Goal: Information Seeking & Learning: Learn about a topic

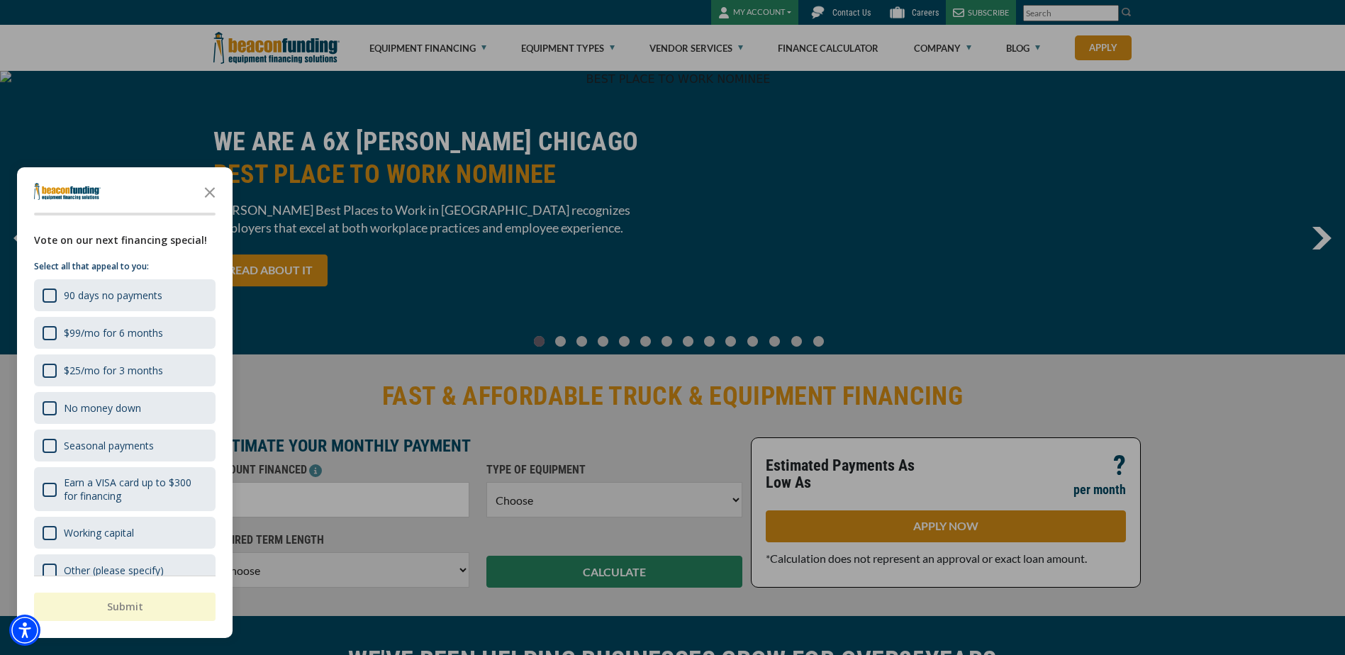
click at [440, 45] on div at bounding box center [672, 327] width 1345 height 655
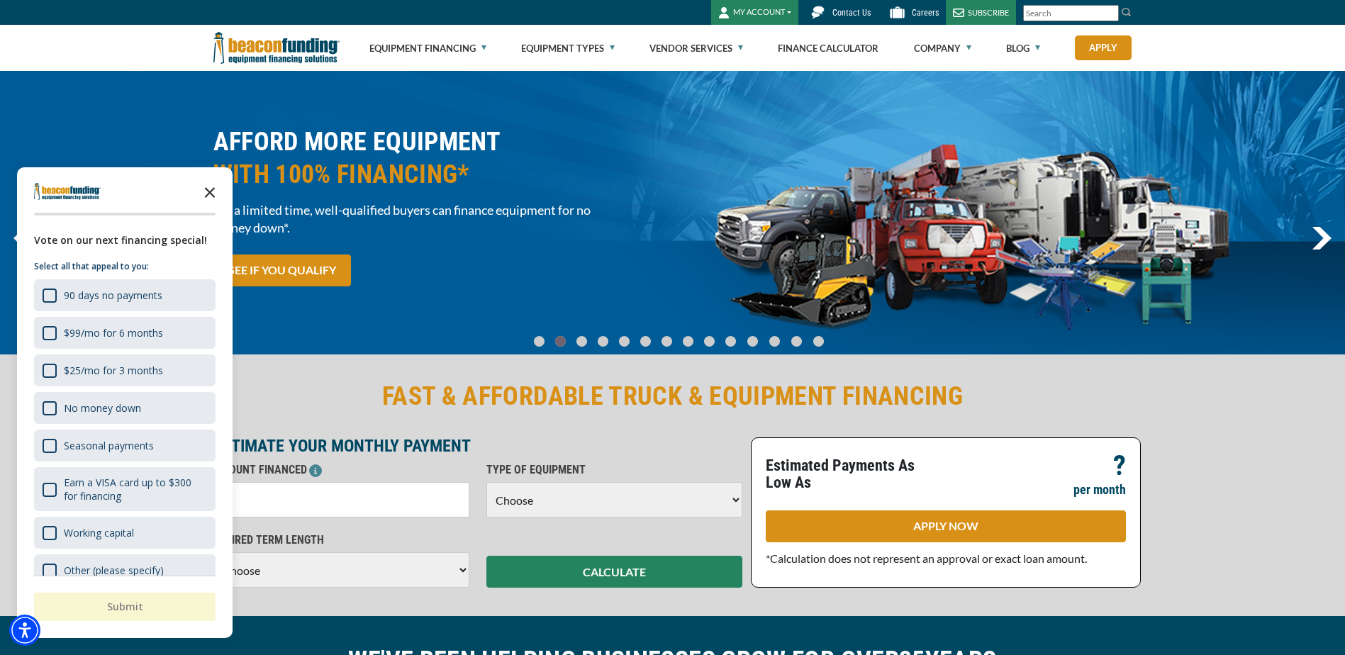
click at [211, 196] on icon "Close the survey" at bounding box center [210, 191] width 28 height 28
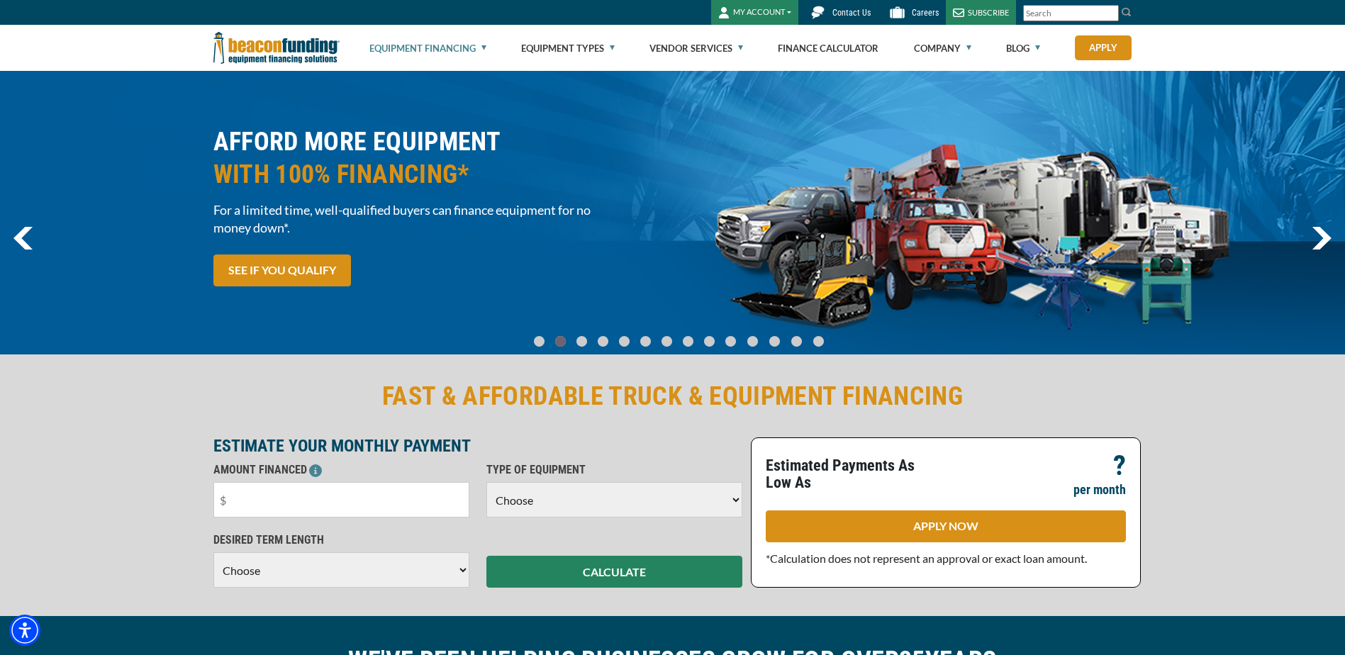
click at [420, 48] on link "Equipment Financing" at bounding box center [427, 48] width 117 height 45
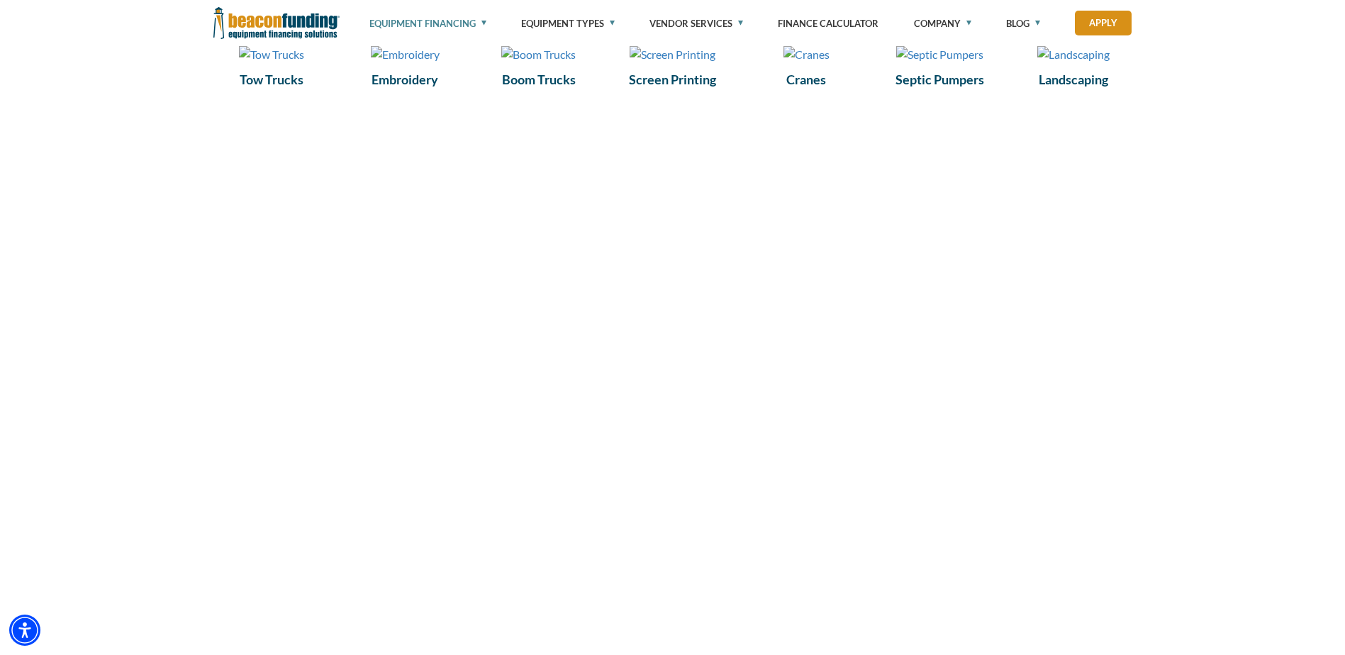
scroll to position [1701, 0]
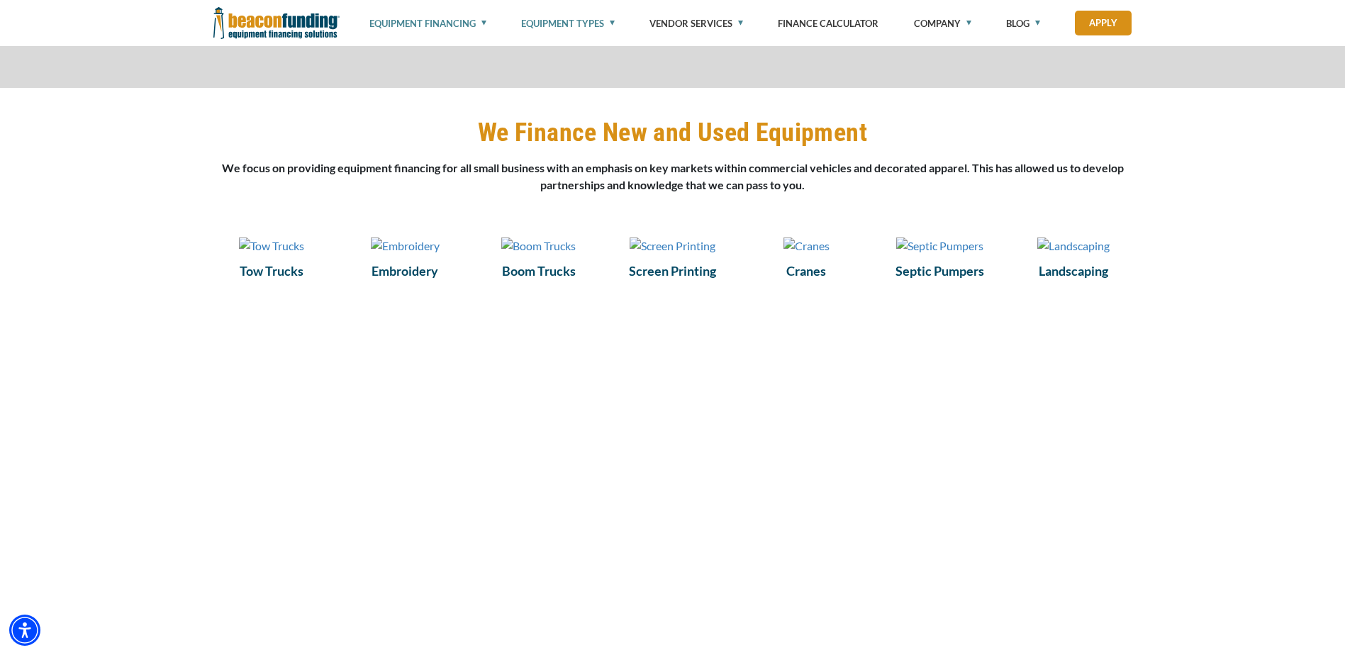
click at [578, 21] on link "Equipment Types" at bounding box center [568, 23] width 94 height 47
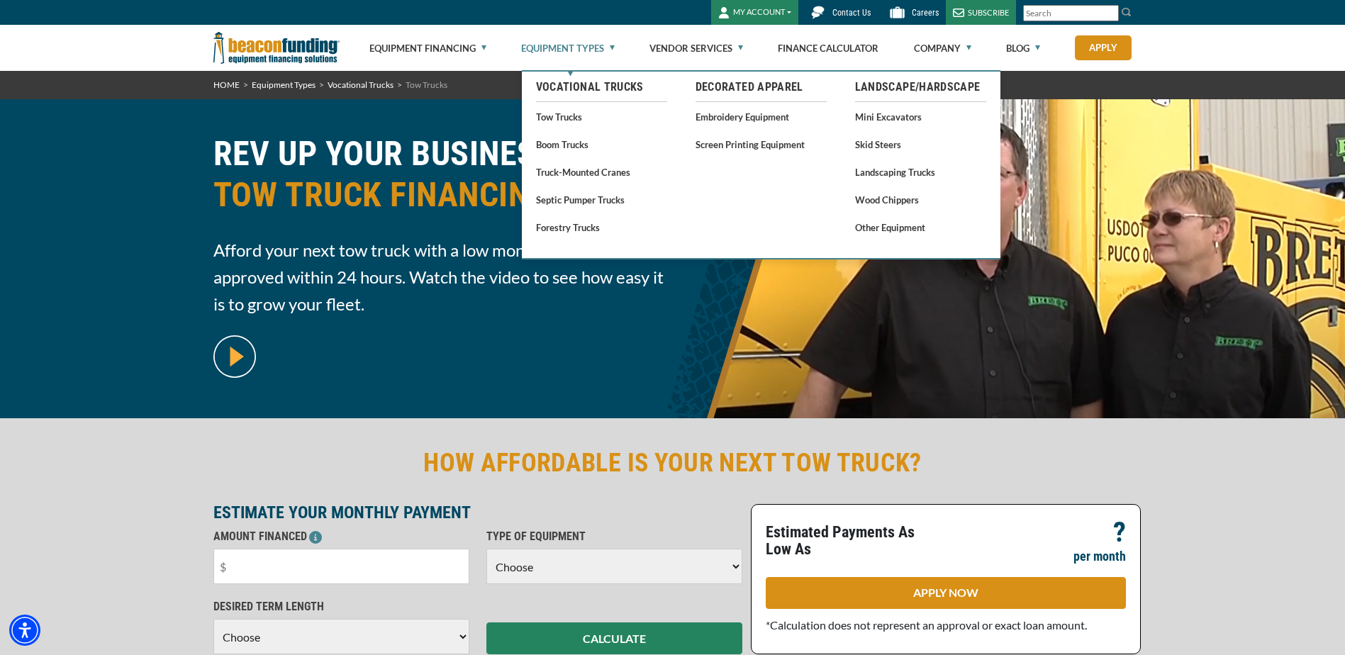
click at [539, 54] on link "Equipment Types" at bounding box center [568, 48] width 94 height 45
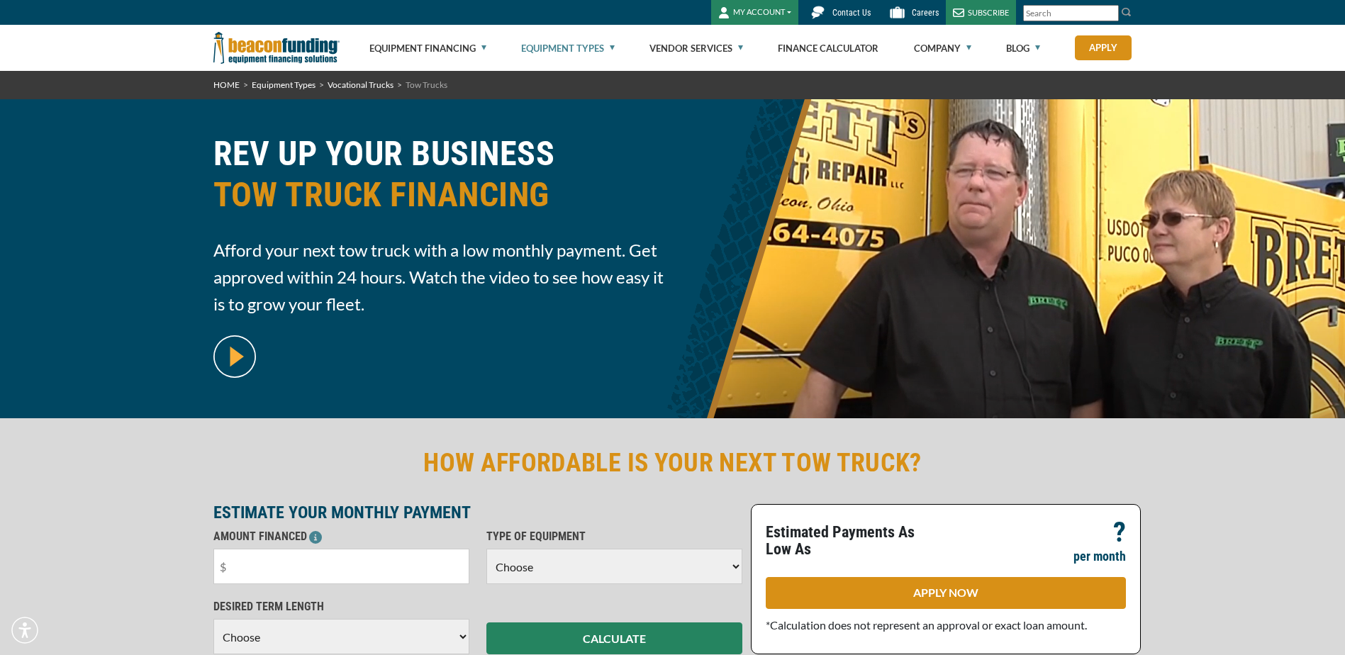
click at [543, 43] on link "Equipment Types" at bounding box center [568, 48] width 94 height 45
click at [544, 46] on link "Equipment Types" at bounding box center [568, 48] width 94 height 45
click at [924, 45] on link "Company" at bounding box center [942, 48] width 57 height 45
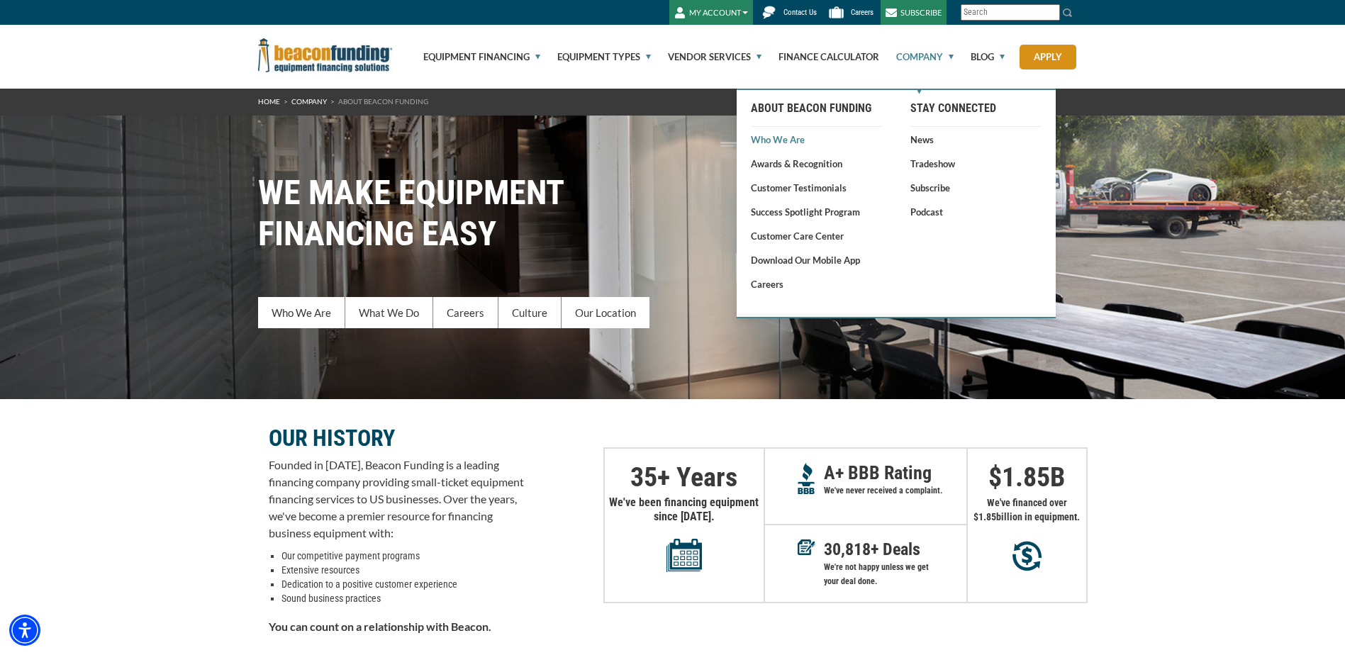
click at [782, 140] on link "Who We Are" at bounding box center [816, 140] width 131 height 14
click at [768, 138] on link "Who We Are" at bounding box center [816, 140] width 131 height 14
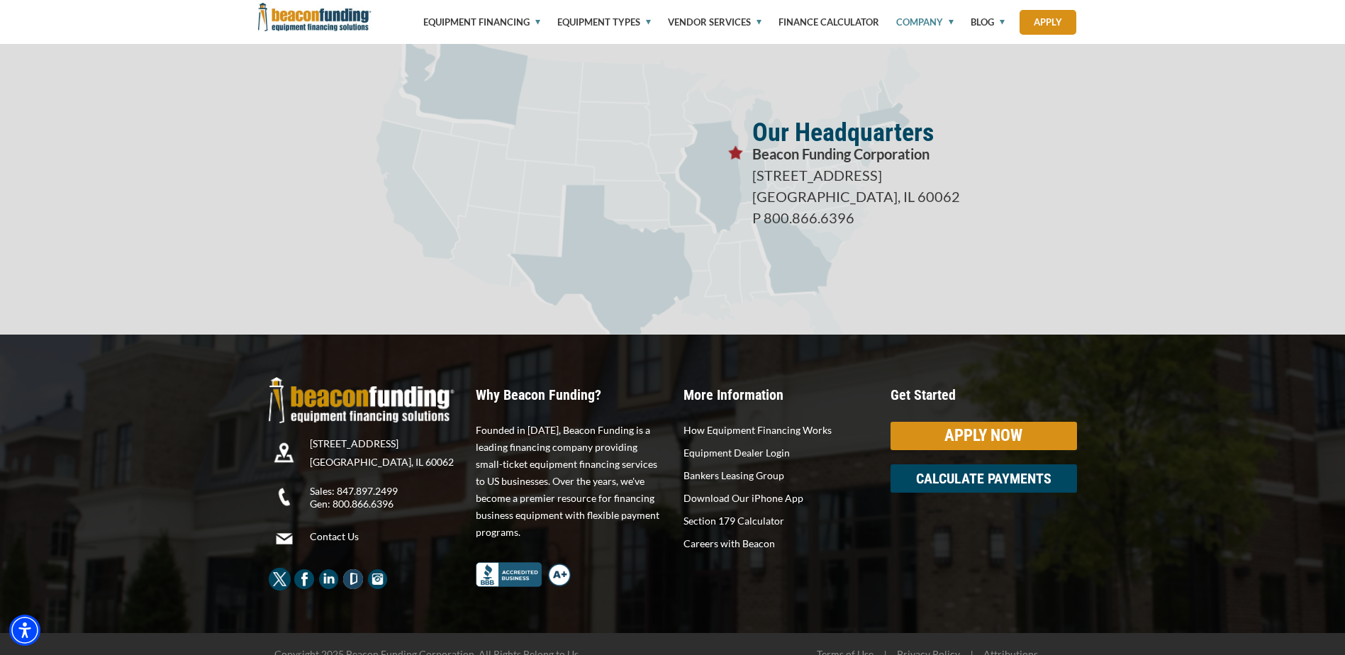
scroll to position [2498, 0]
